Goal: Task Accomplishment & Management: Use online tool/utility

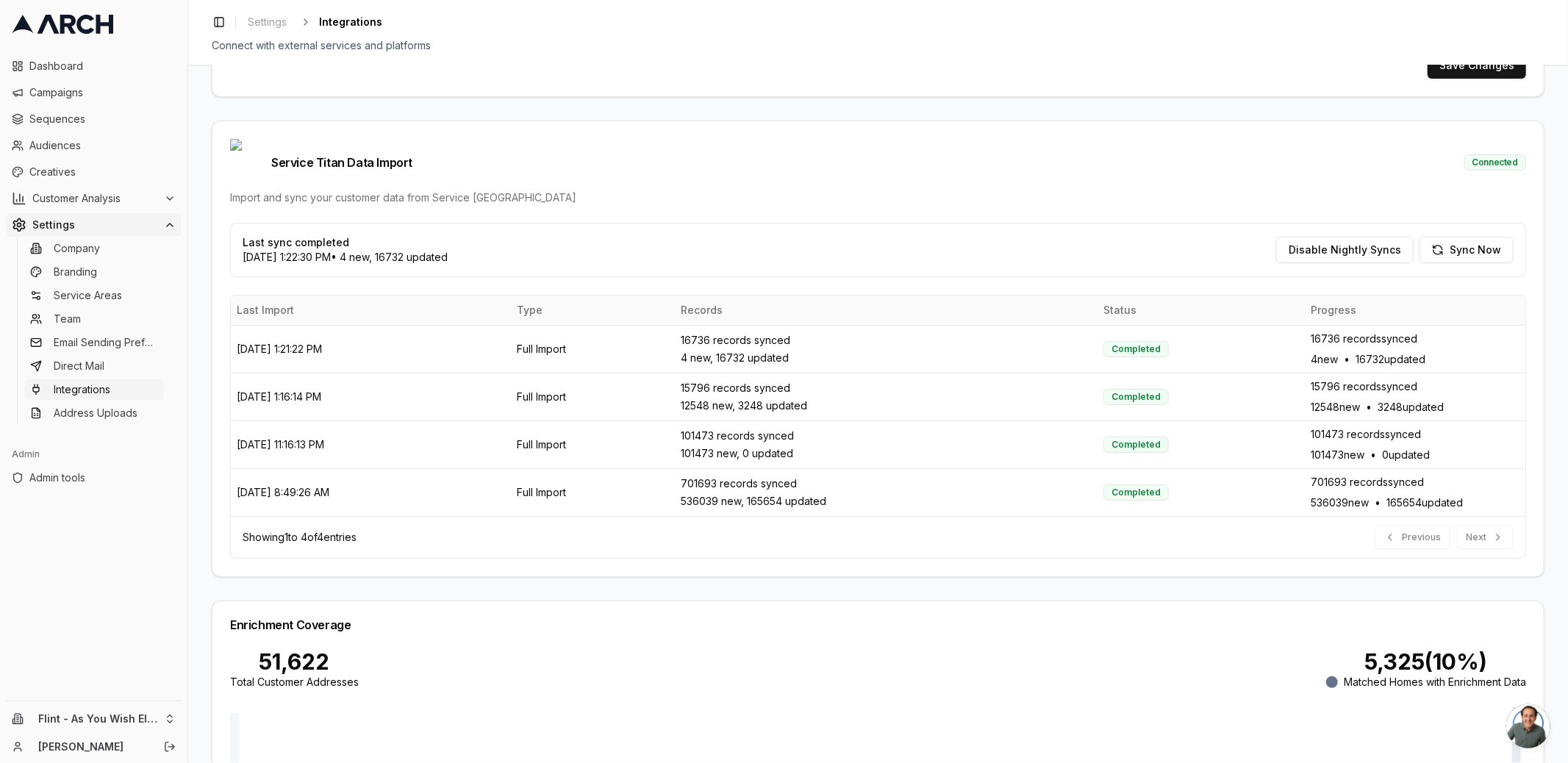
scroll to position [359, 0]
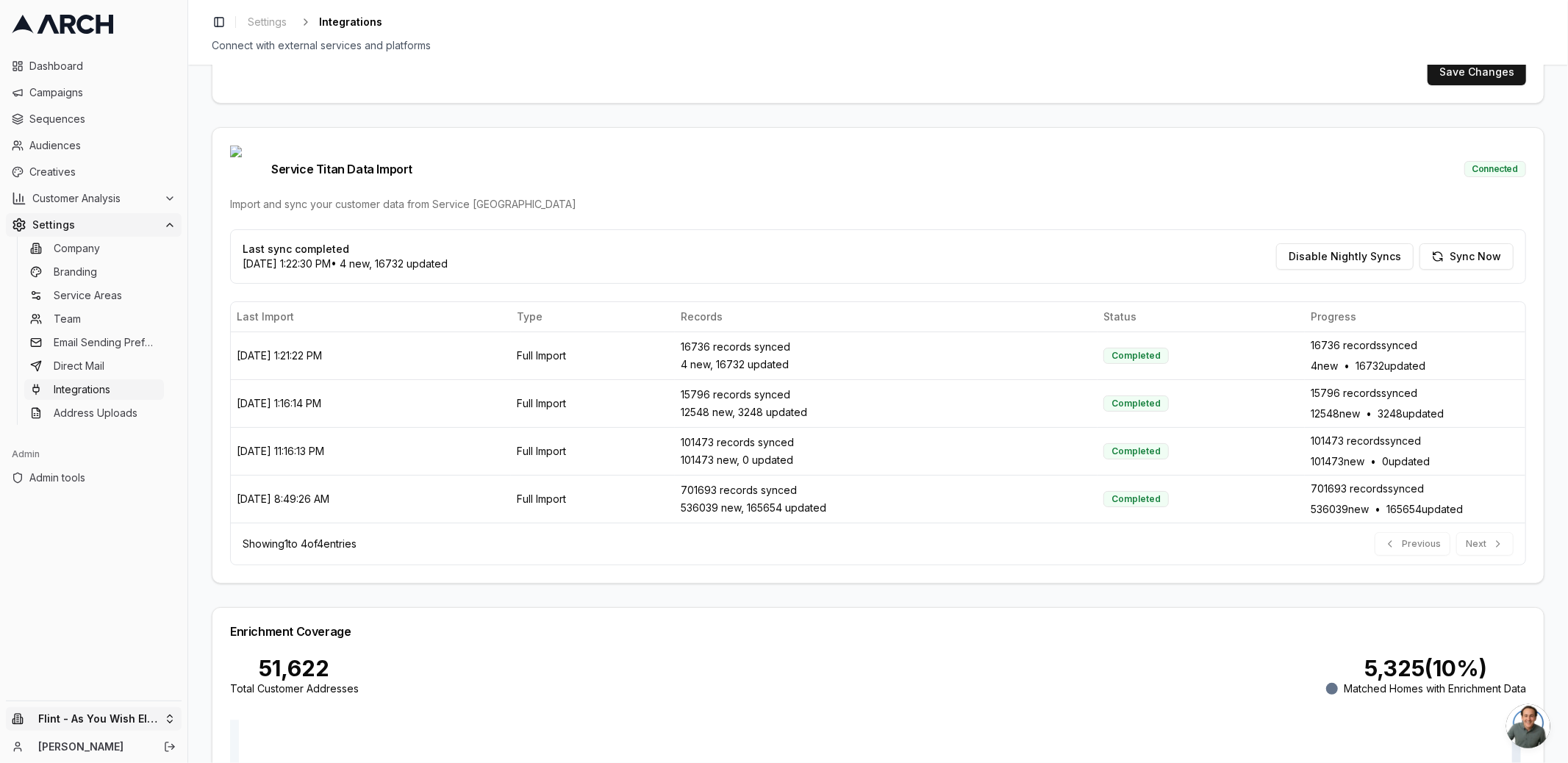
click at [162, 712] on html "Dashboard Campaigns Sequences Audiences Creatives Customer Analysis Settings Co…" at bounding box center [784, 382] width 1568 height 763
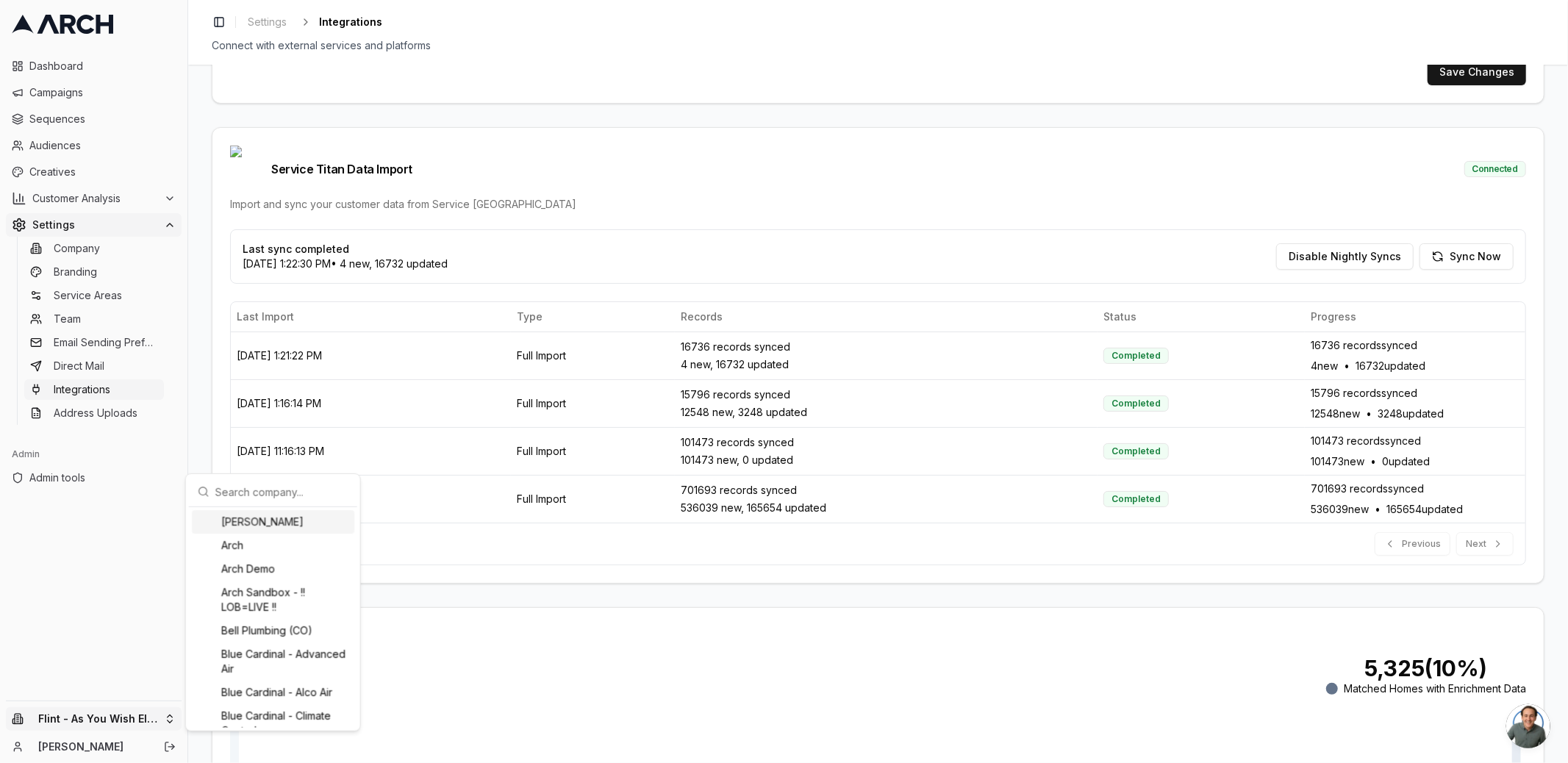
click at [235, 498] on input "text" at bounding box center [281, 492] width 133 height 30
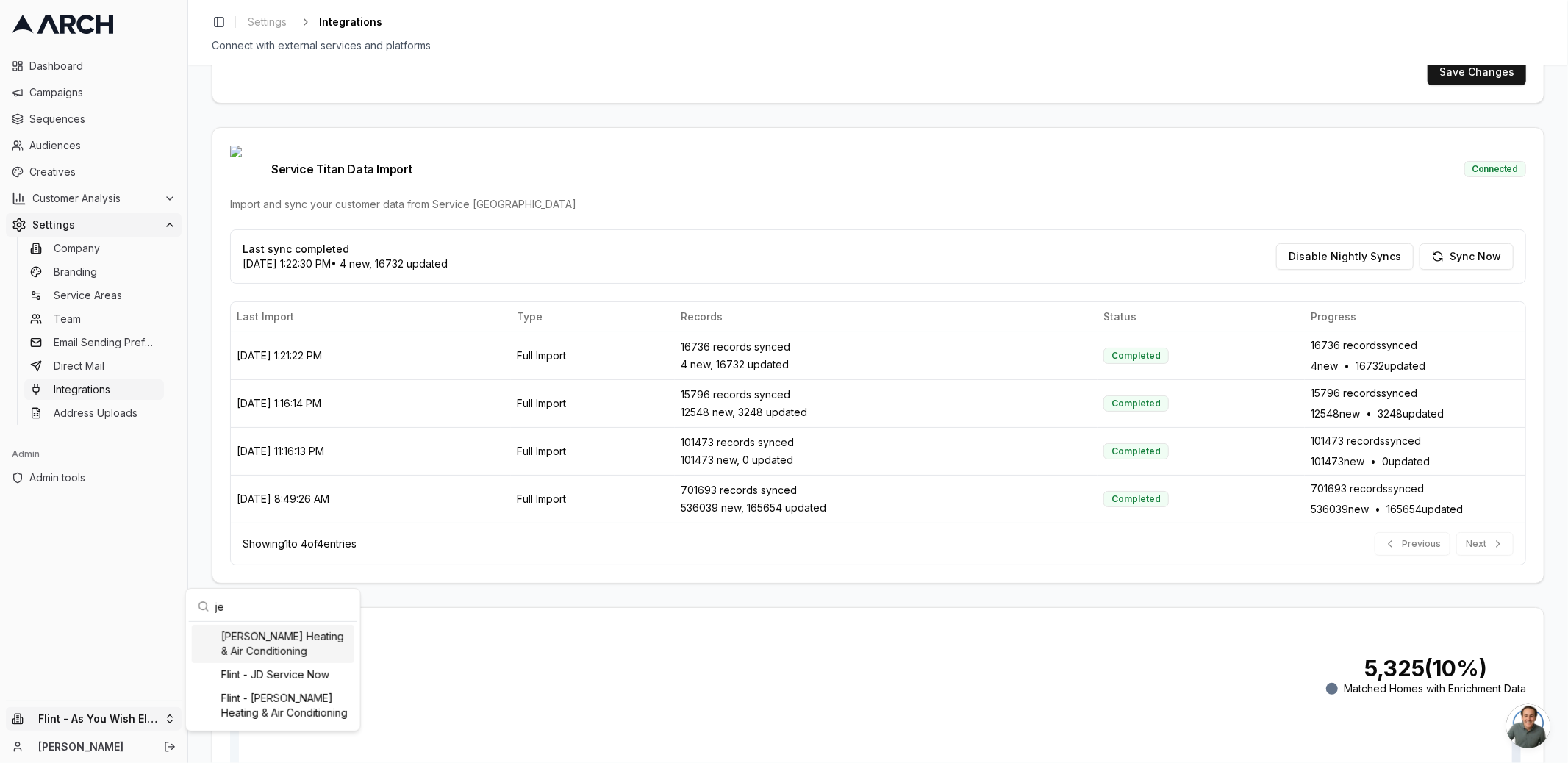
type input "jer"
type input "490228514"
type input "cid.qpz0oqk8e8dh5wfwm3ob9y05a"
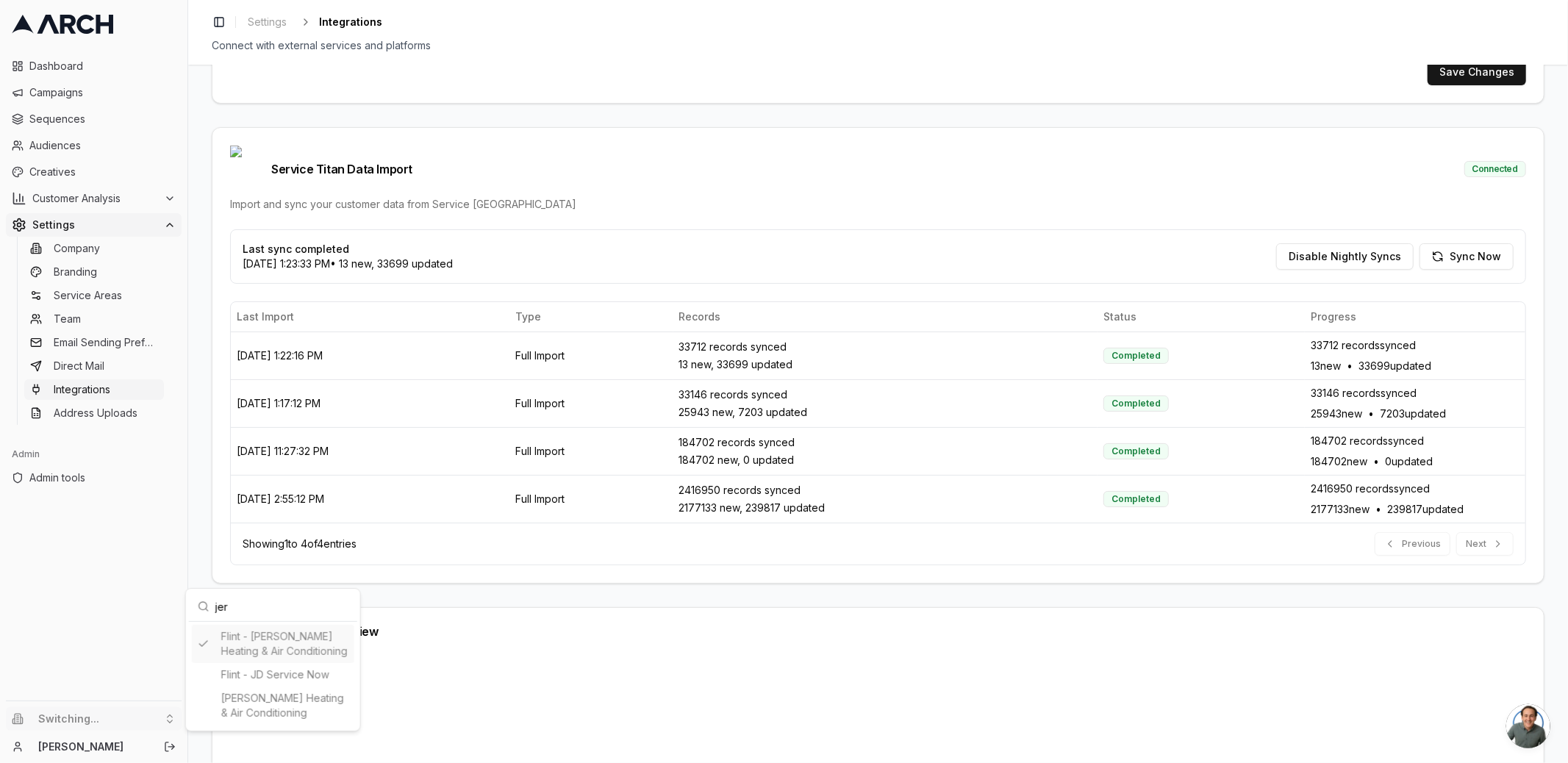
type input "jer"
click at [212, 492] on html "Dashboard Campaigns Sequences Audiences Creatives Customer Analysis Settings Co…" at bounding box center [784, 382] width 1568 height 763
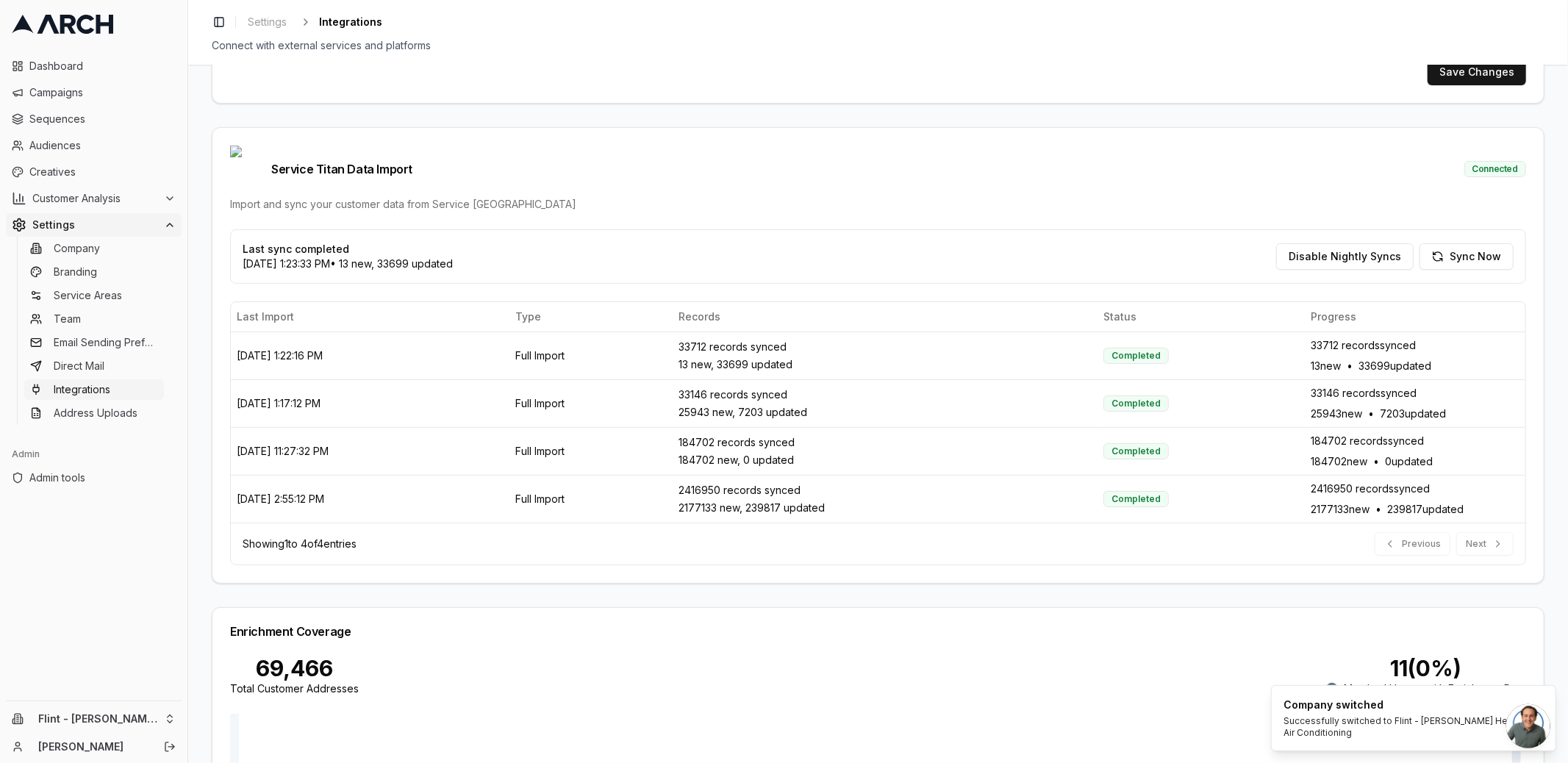
scroll to position [348, 0]
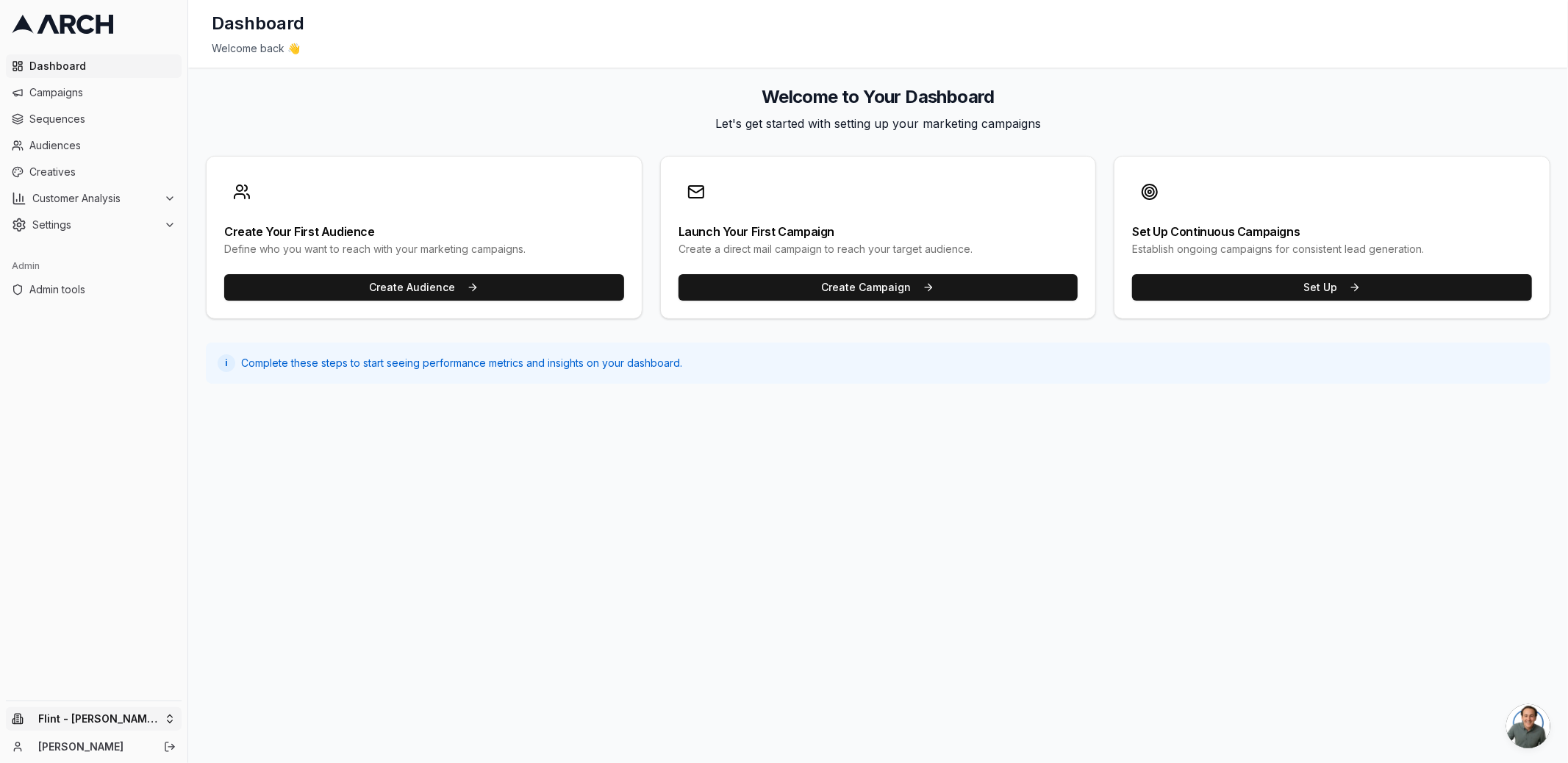
click at [150, 721] on html "Dashboard Campaigns Sequences Audiences Creatives Customer Analysis Settings Ad…" at bounding box center [784, 382] width 1568 height 763
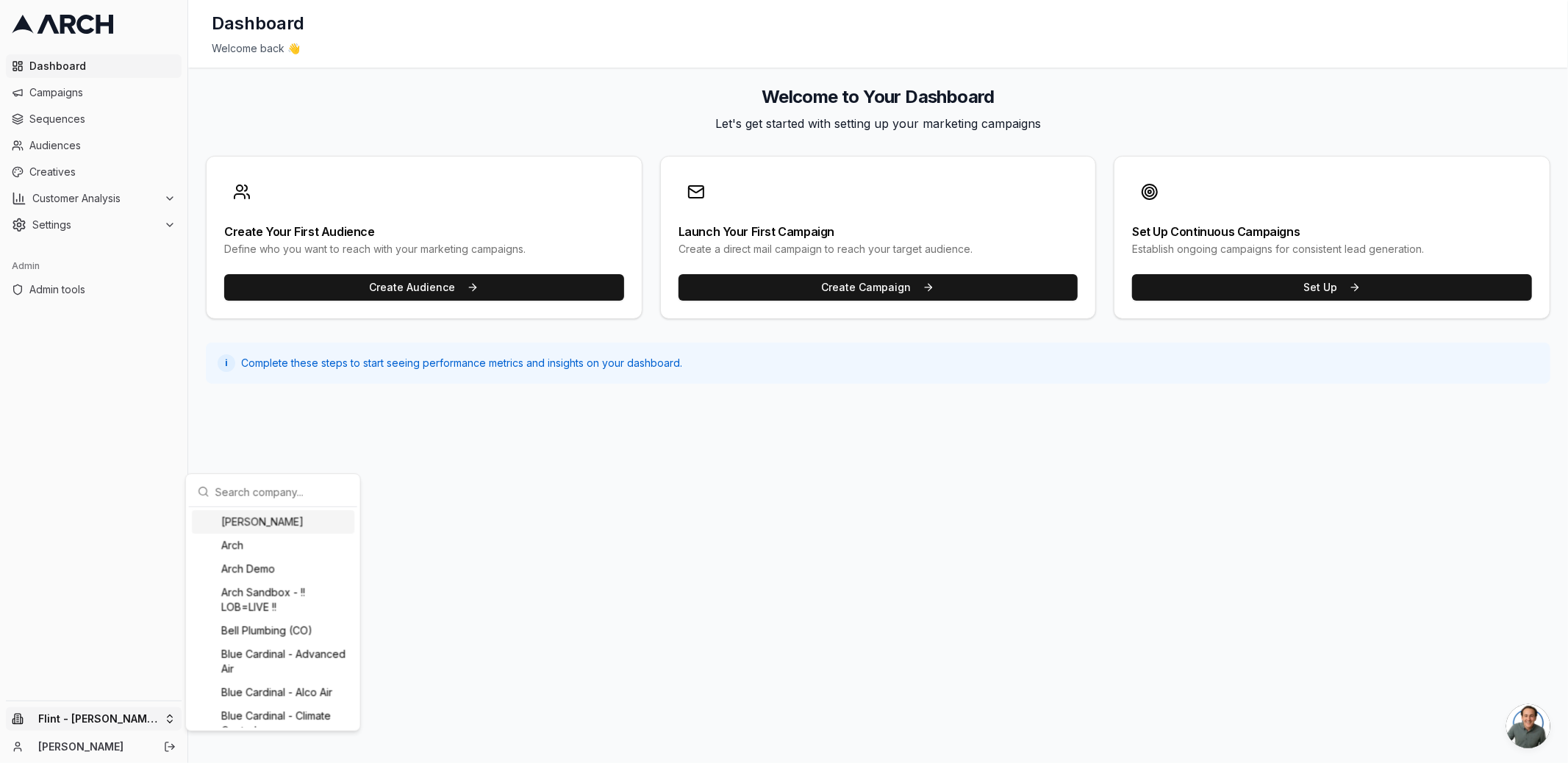
click at [264, 490] on input "text" at bounding box center [281, 492] width 133 height 30
type input "pacific"
